Goal: Find contact information: Find contact information

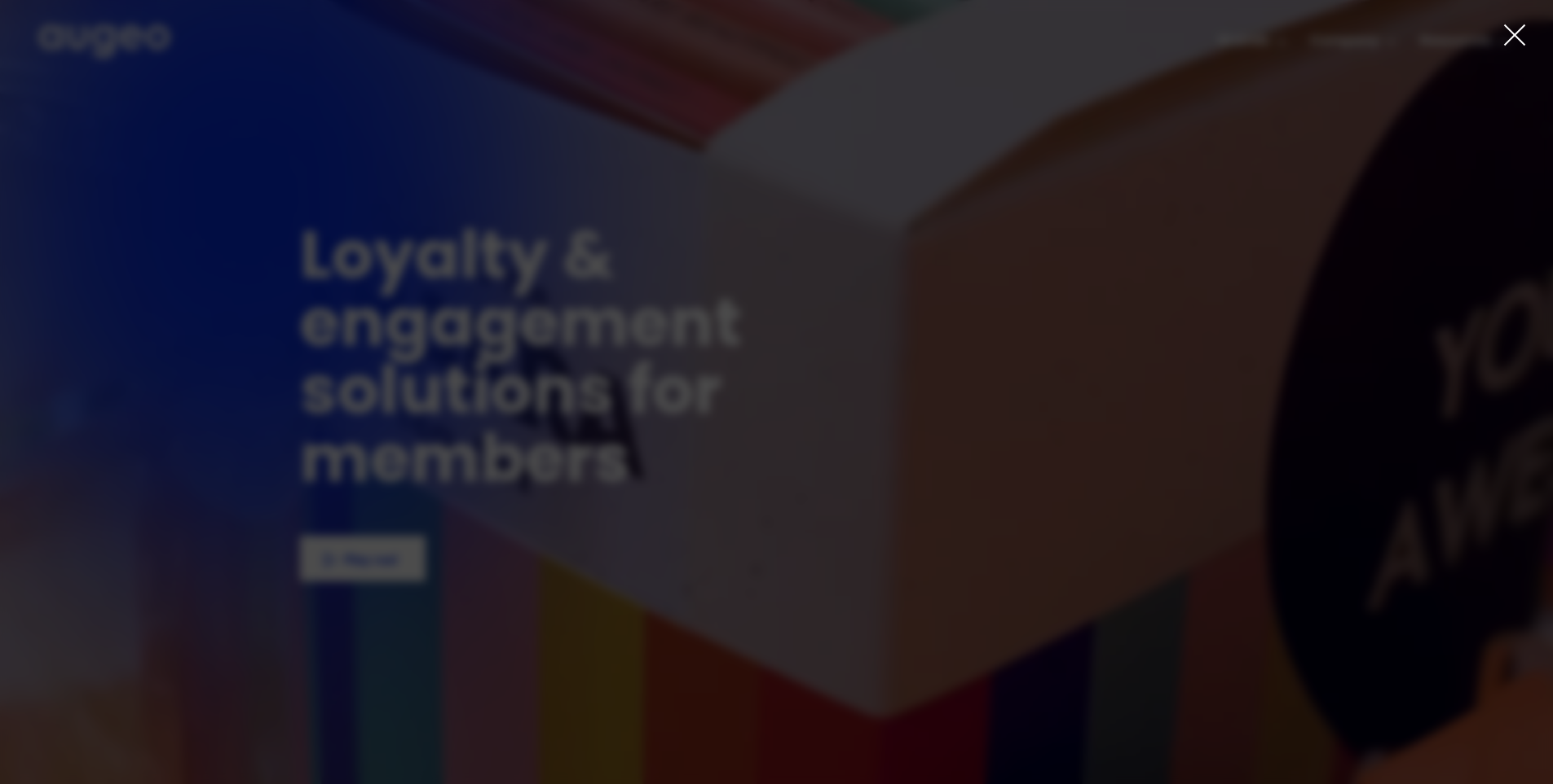
click at [1518, 35] on icon at bounding box center [1515, 35] width 25 height 25
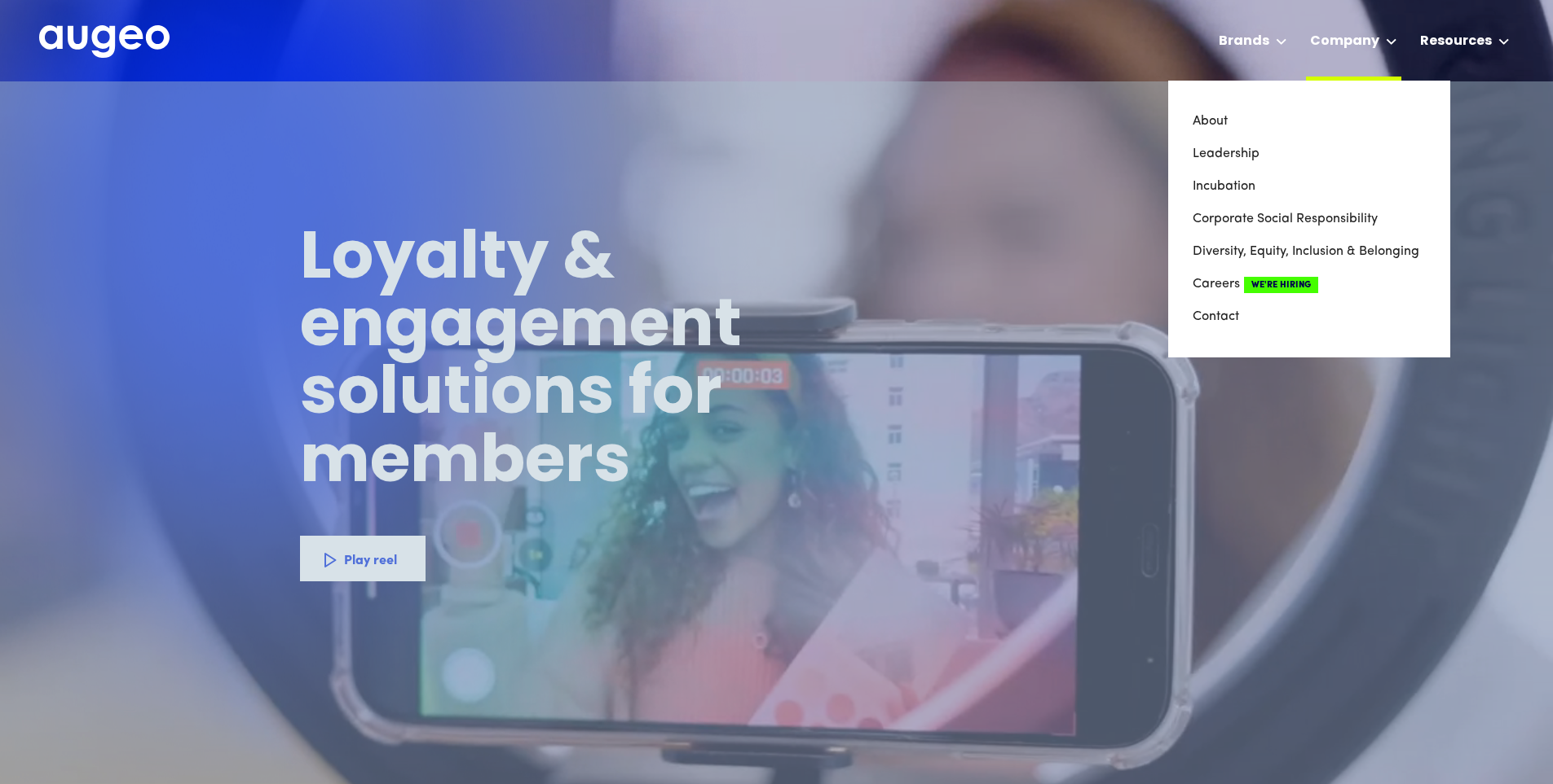
click at [1393, 38] on icon at bounding box center [1391, 41] width 12 height 6
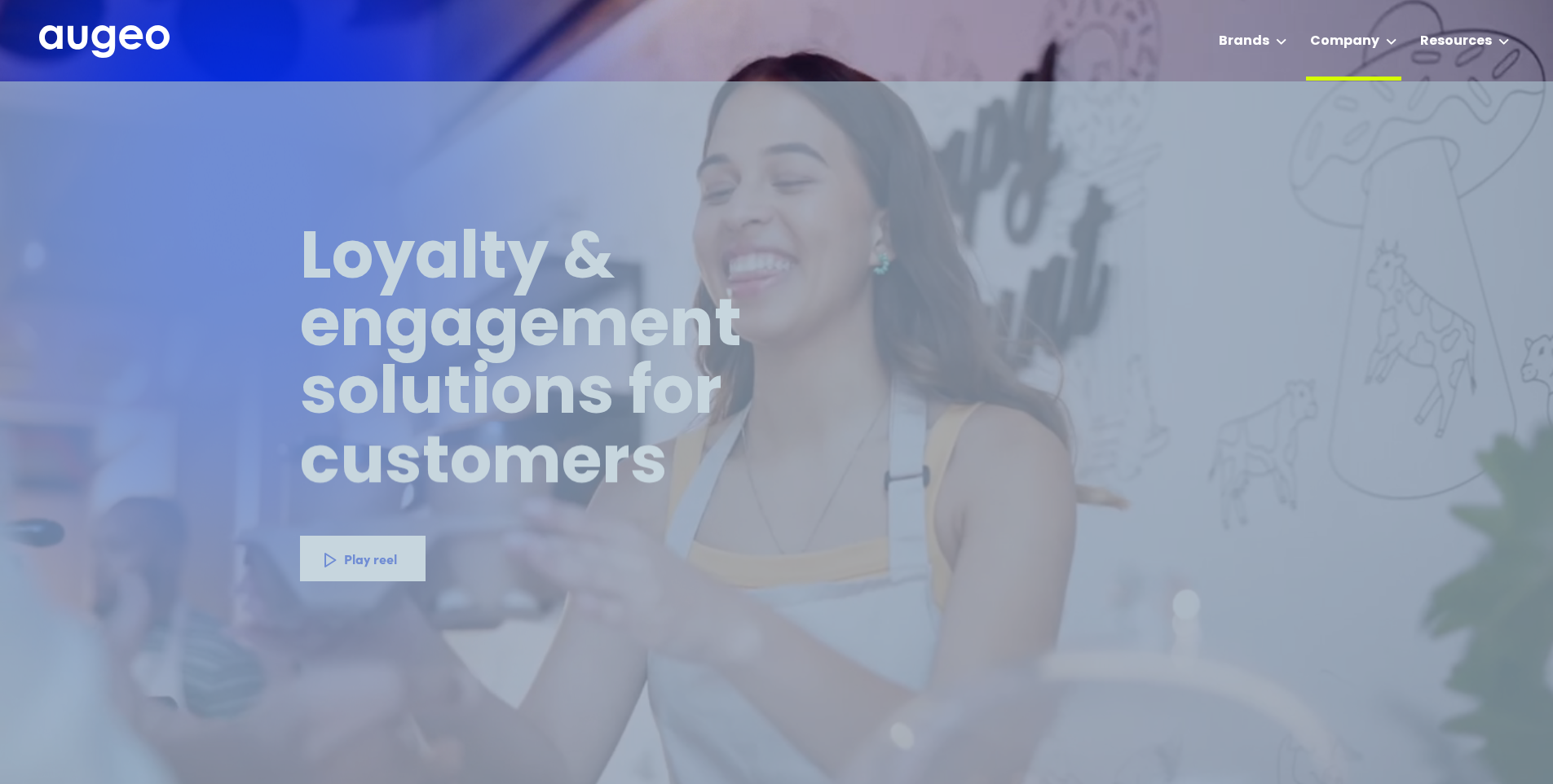
click at [1391, 43] on icon at bounding box center [1391, 41] width 12 height 6
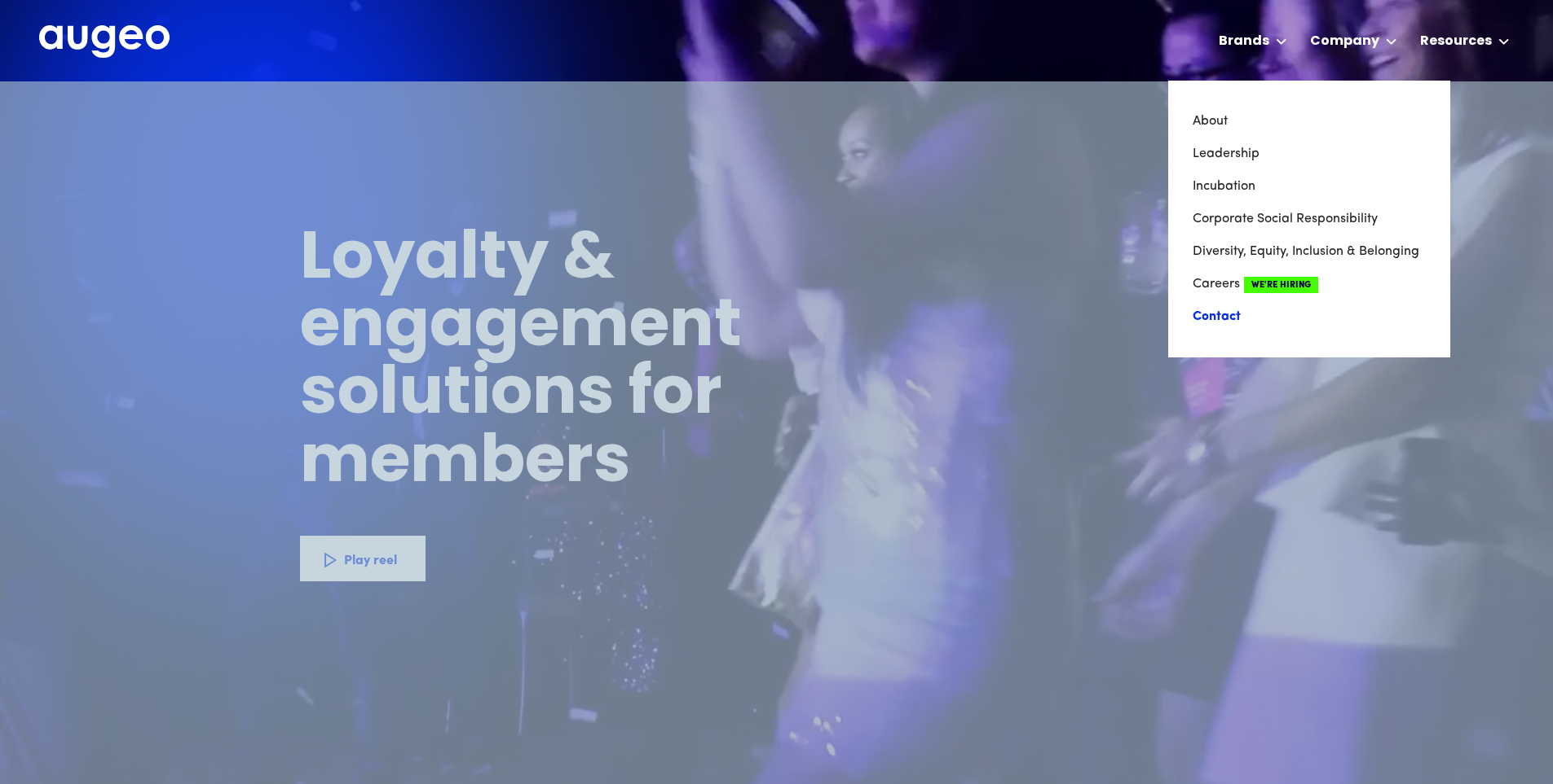
click at [1222, 312] on link "Contact" at bounding box center [1309, 317] width 233 height 33
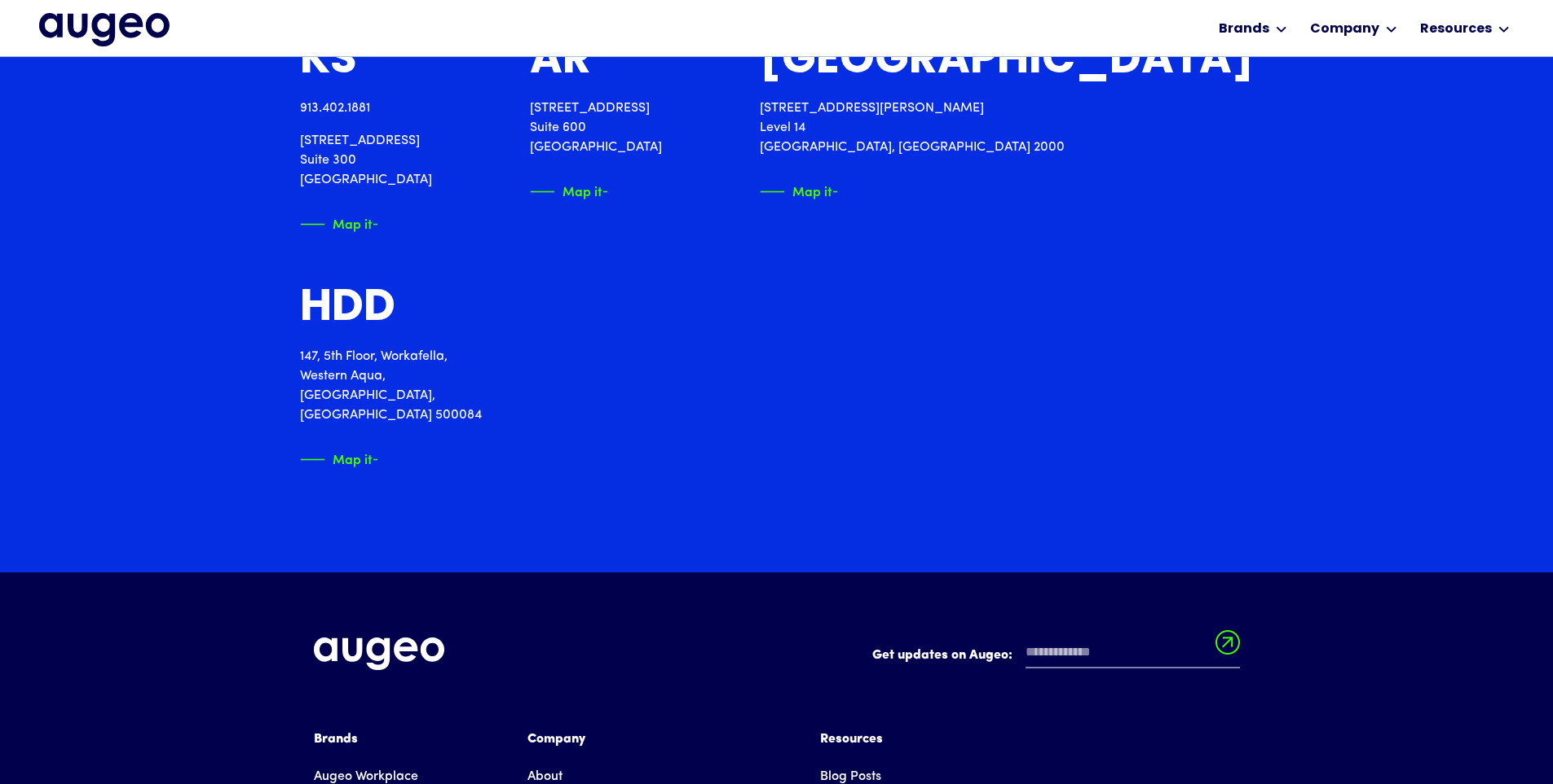
scroll to position [2545, 0]
click at [327, 398] on p "[STREET_ADDRESS]" at bounding box center [395, 385] width 191 height 78
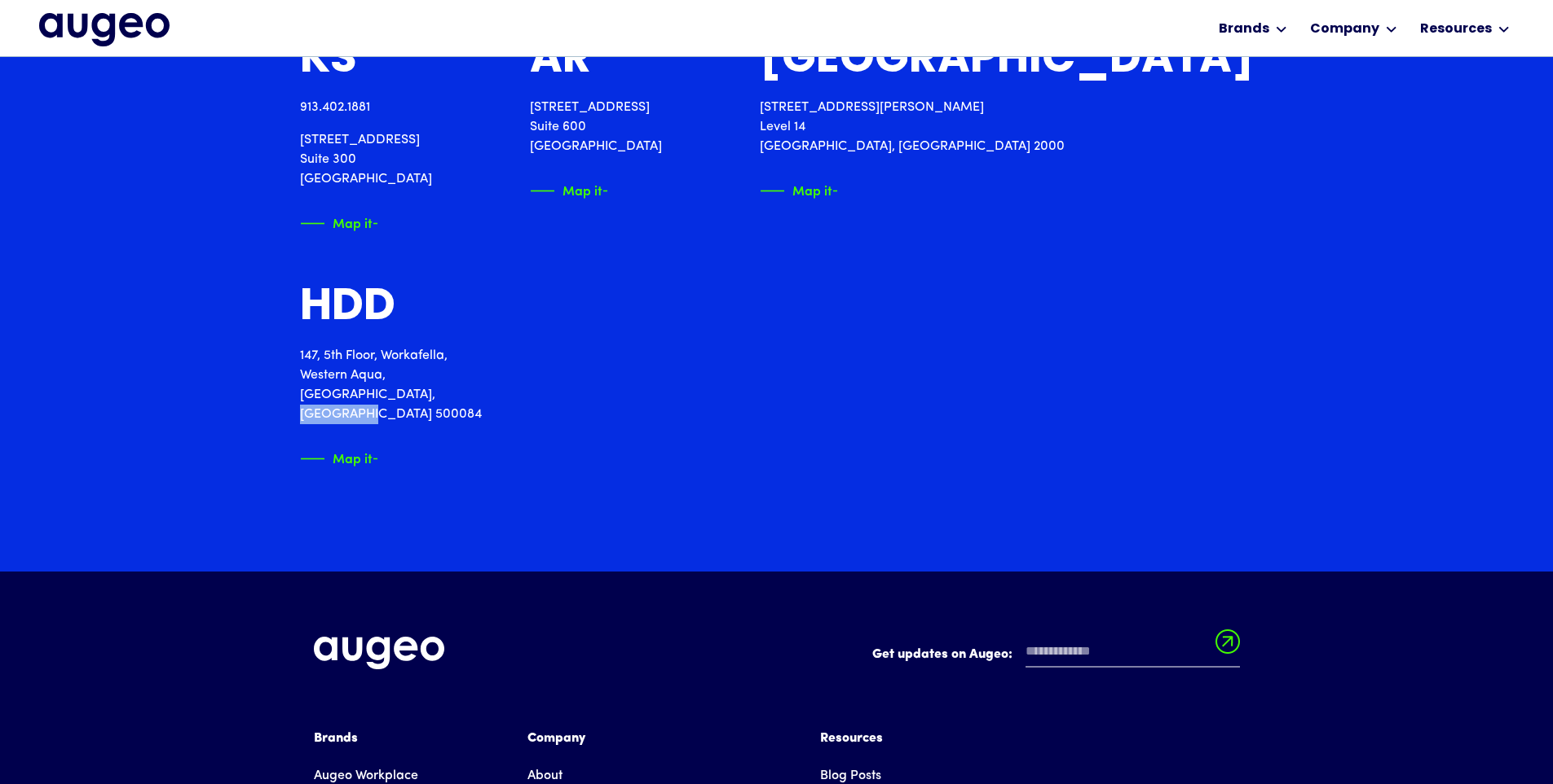
copy p "[GEOGRAPHIC_DATA]"
